Goal: Entertainment & Leisure: Consume media (video, audio)

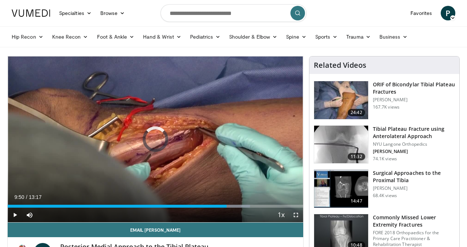
click at [138, 203] on div "Loaded : 82.07% 09:50 05:50" at bounding box center [155, 204] width 295 height 7
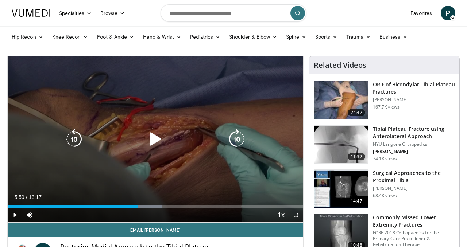
click at [171, 181] on div "10 seconds Tap to unmute" at bounding box center [155, 140] width 295 height 166
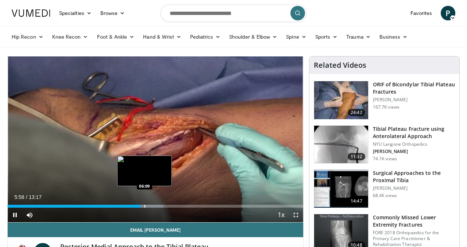
click at [144, 206] on div "Progress Bar" at bounding box center [144, 206] width 1 height 3
click at [151, 206] on div "Loaded : 54.71% 06:14 06:28" at bounding box center [155, 206] width 295 height 3
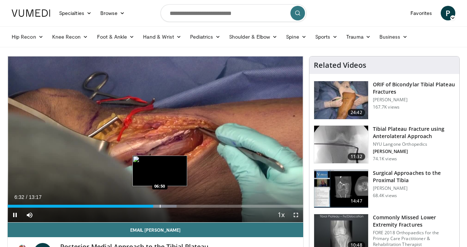
click at [160, 206] on div "Progress Bar" at bounding box center [160, 206] width 1 height 3
click at [167, 205] on div "Loaded : 59.69% 06:53 07:11" at bounding box center [155, 204] width 295 height 7
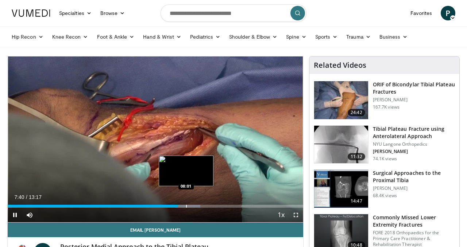
click at [186, 205] on div "Progress Bar" at bounding box center [186, 206] width 1 height 3
click at [194, 205] on div "Progress Bar" at bounding box center [194, 206] width 1 height 3
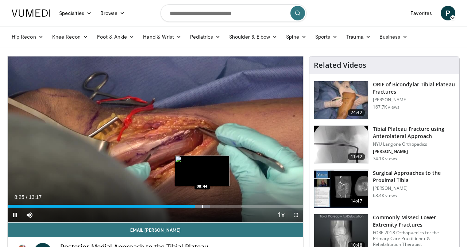
click at [202, 205] on div "Progress Bar" at bounding box center [202, 206] width 1 height 3
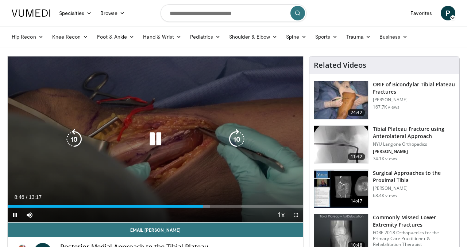
click at [148, 140] on icon "Video Player" at bounding box center [155, 139] width 20 height 20
